Goal: Check status: Check status

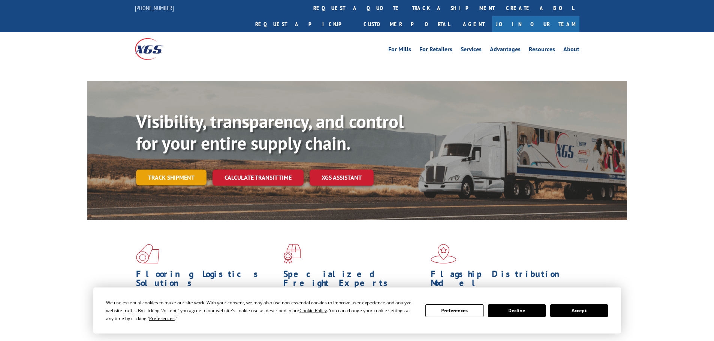
click at [152, 170] on link "Track shipment" at bounding box center [171, 178] width 70 height 16
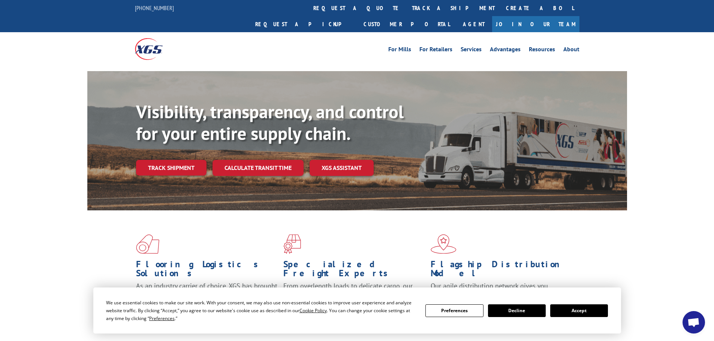
click at [572, 311] on button "Accept" at bounding box center [579, 311] width 58 height 13
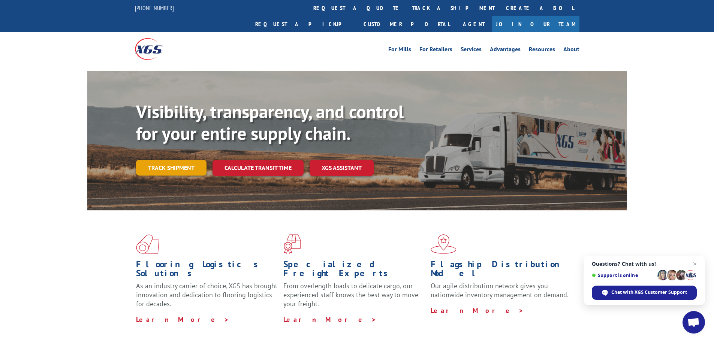
click at [171, 160] on link "Track shipment" at bounding box center [171, 168] width 70 height 16
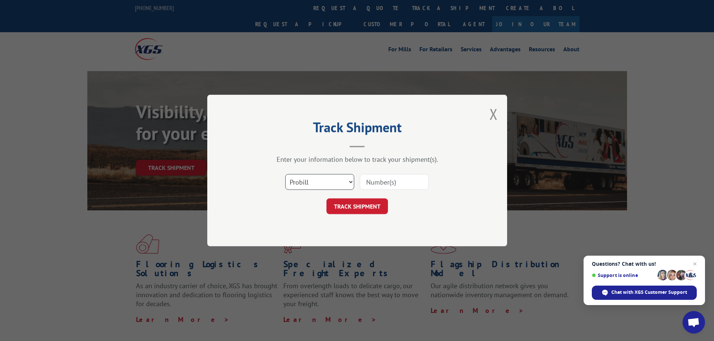
click at [338, 183] on select "Select category... Probill BOL PO" at bounding box center [319, 182] width 69 height 16
select select "po"
click at [285, 174] on select "Select category... Probill BOL PO" at bounding box center [319, 182] width 69 height 16
paste input "21544816"
type input "21544816"
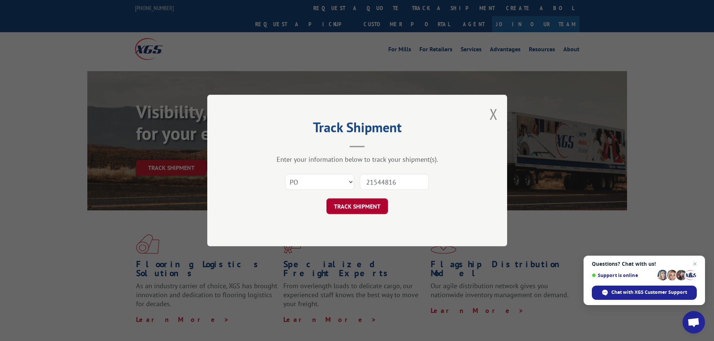
click at [371, 199] on button "TRACK SHIPMENT" at bounding box center [356, 207] width 61 height 16
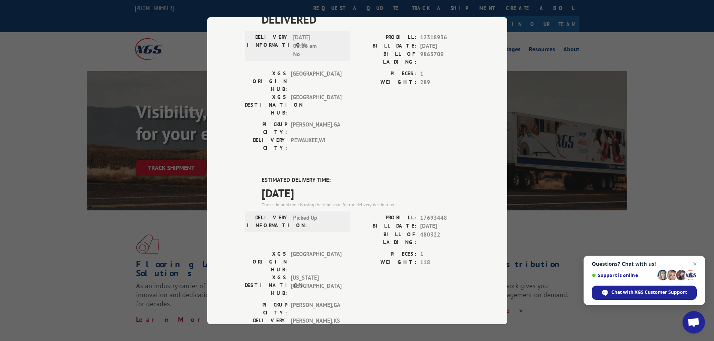
scroll to position [40, 0]
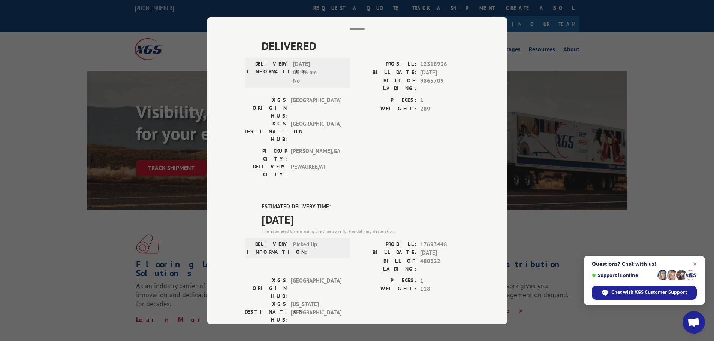
click at [548, 232] on div "Track Shipment DELIVERED DELIVERY INFORMATION: [DATE] 06:56 am No PROBILL: 1231…" at bounding box center [357, 170] width 714 height 341
click at [494, 24] on div "Track Shipment DELIVERED DELIVERY INFORMATION: [DATE] 06:56 am No PROBILL: 1231…" at bounding box center [357, 170] width 300 height 307
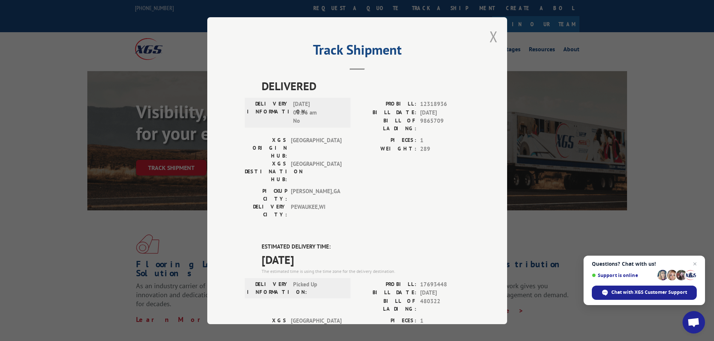
click at [490, 33] on button "Close modal" at bounding box center [494, 37] width 8 height 20
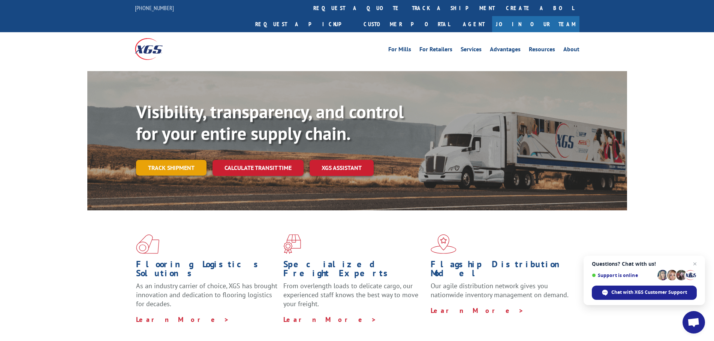
click at [166, 160] on link "Track shipment" at bounding box center [171, 168] width 70 height 16
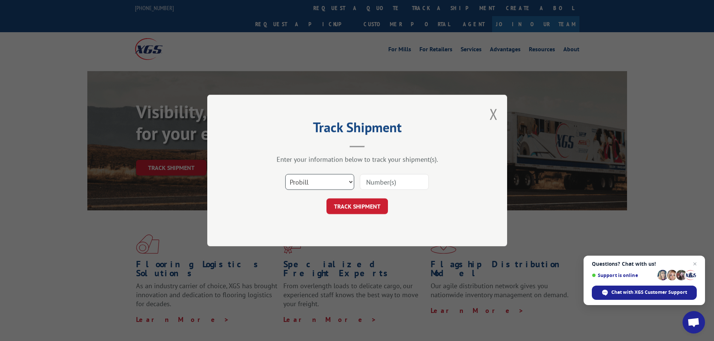
click at [327, 187] on select "Select category... Probill BOL PO" at bounding box center [319, 182] width 69 height 16
select select "po"
click at [285, 174] on select "Select category... Probill BOL PO" at bounding box center [319, 182] width 69 height 16
paste input "21544819"
type input "21544819"
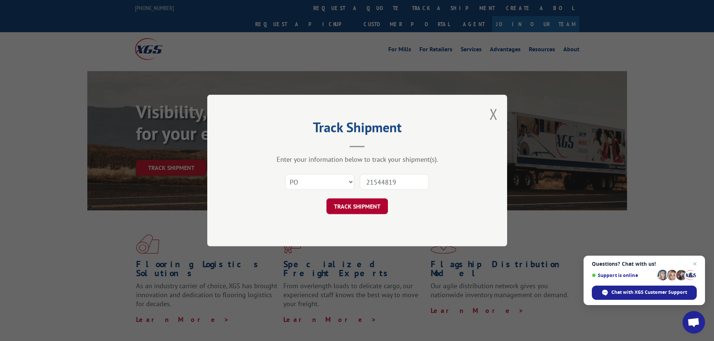
click at [364, 205] on button "TRACK SHIPMENT" at bounding box center [356, 207] width 61 height 16
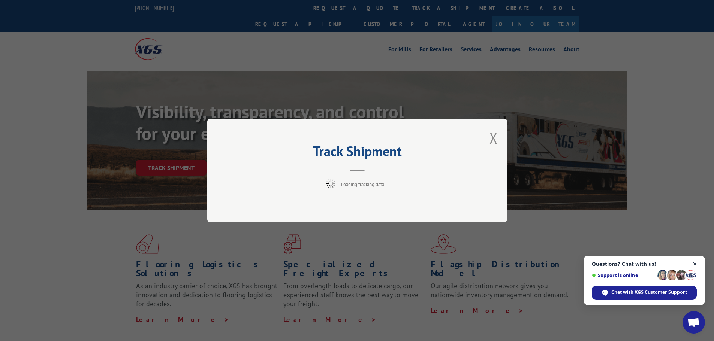
click at [694, 264] on span "Close chat" at bounding box center [694, 264] width 9 height 9
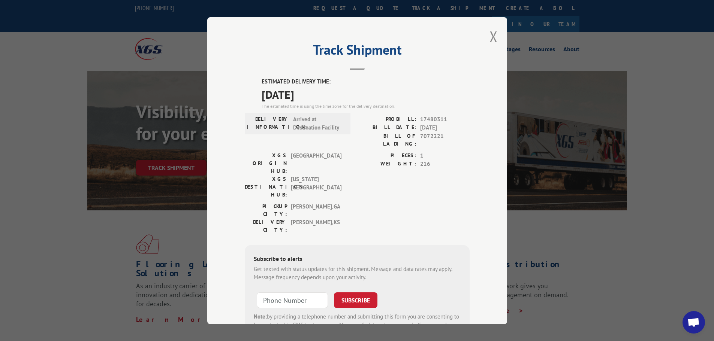
click at [492, 39] on button "Close modal" at bounding box center [494, 37] width 8 height 20
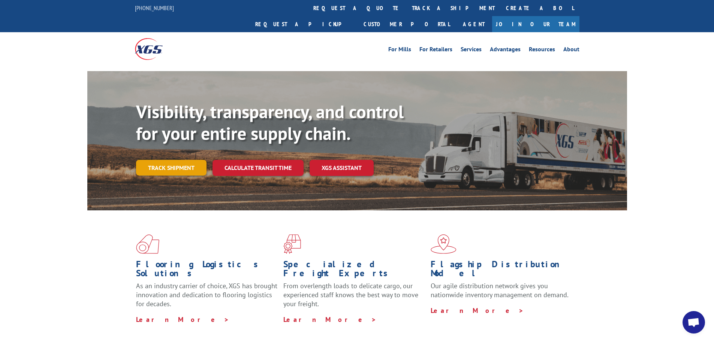
click at [175, 160] on link "Track shipment" at bounding box center [171, 168] width 70 height 16
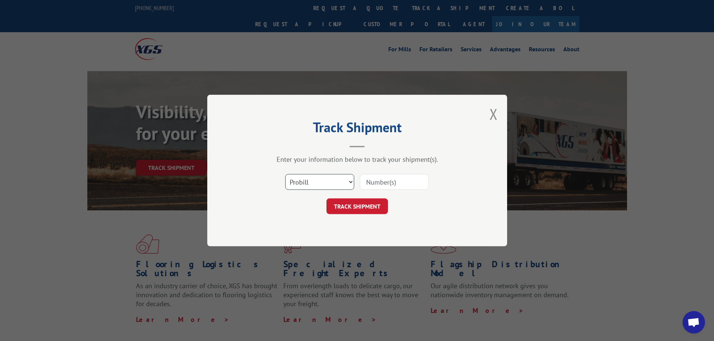
click at [307, 179] on select "Select category... Probill BOL PO" at bounding box center [319, 182] width 69 height 16
select select "po"
click at [285, 174] on select "Select category... Probill BOL PO" at bounding box center [319, 182] width 69 height 16
paste input "21544847"
type input "21544847"
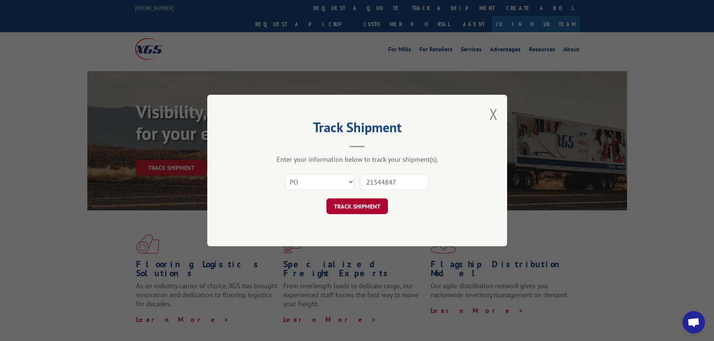
click at [359, 206] on button "TRACK SHIPMENT" at bounding box center [356, 207] width 61 height 16
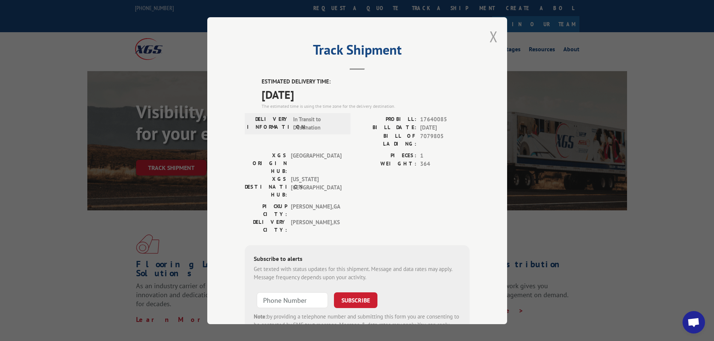
drag, startPoint x: 489, startPoint y: 34, endPoint x: 326, endPoint y: 6, distance: 164.7
click at [490, 34] on button "Close modal" at bounding box center [494, 37] width 8 height 20
